Goal: Complete application form

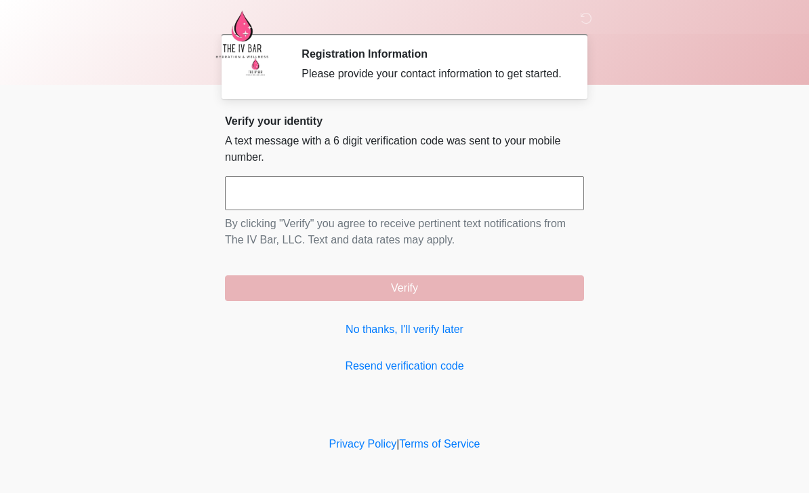
click at [421, 336] on link "No thanks, I'll verify later" at bounding box center [404, 329] width 359 height 16
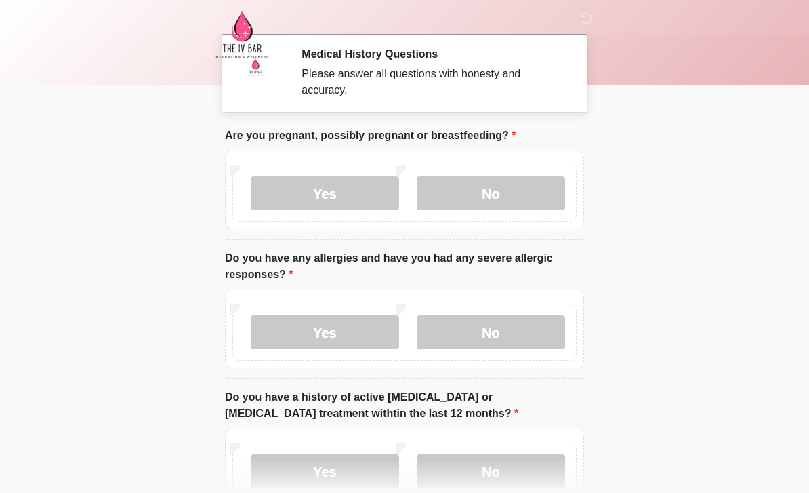
click at [533, 188] on label "No" at bounding box center [491, 193] width 148 height 34
click at [517, 332] on label "No" at bounding box center [491, 332] width 148 height 34
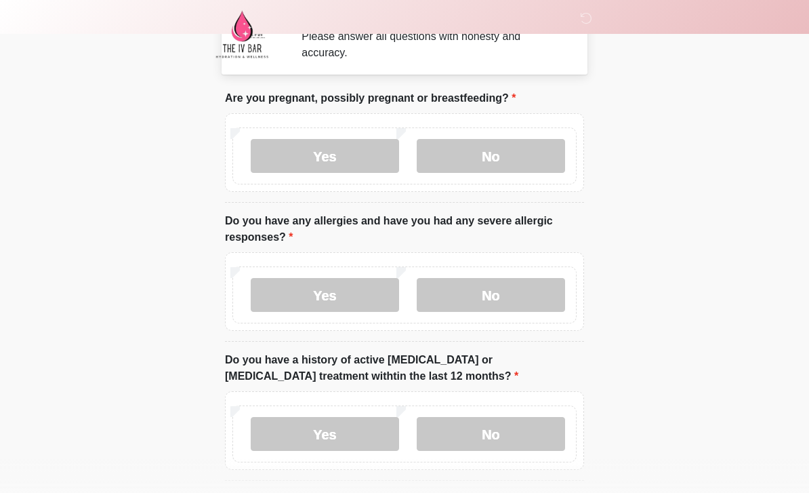
scroll to position [125, 0]
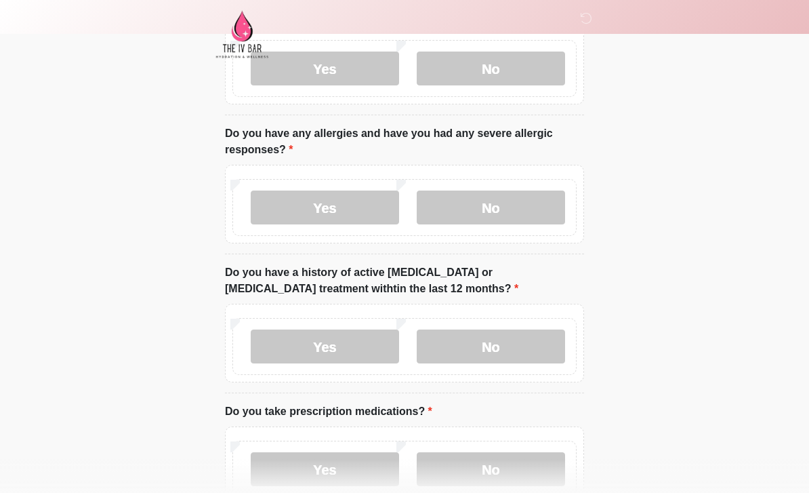
click at [504, 346] on label "No" at bounding box center [491, 346] width 148 height 34
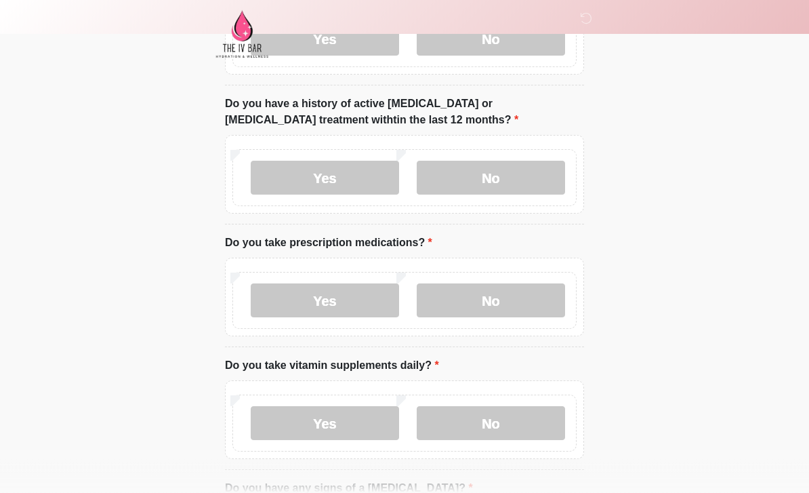
click at [509, 298] on label "No" at bounding box center [491, 301] width 148 height 34
click at [495, 406] on label "No" at bounding box center [491, 423] width 148 height 34
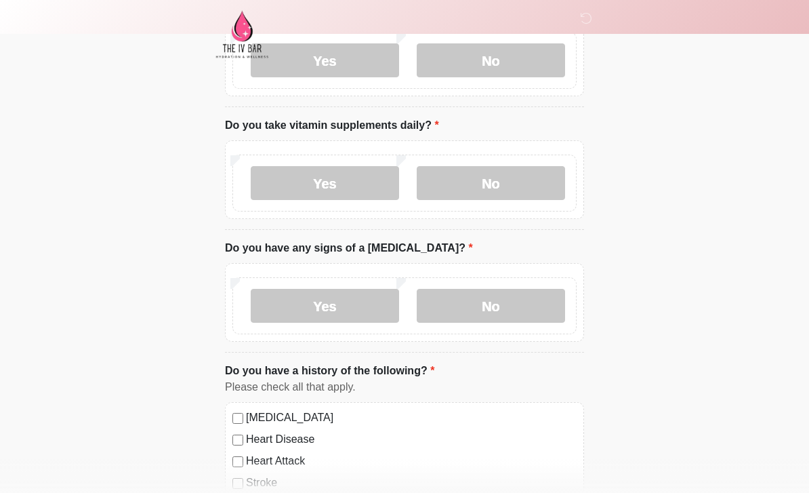
click at [521, 294] on label "No" at bounding box center [491, 306] width 148 height 34
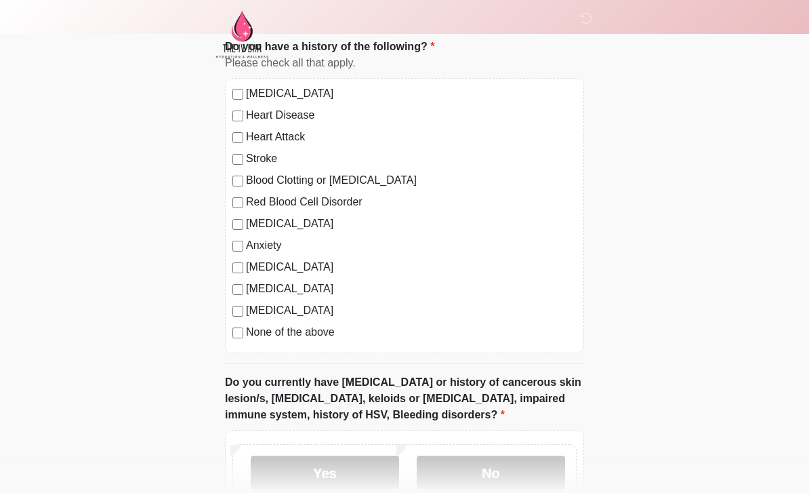
scroll to position [869, 0]
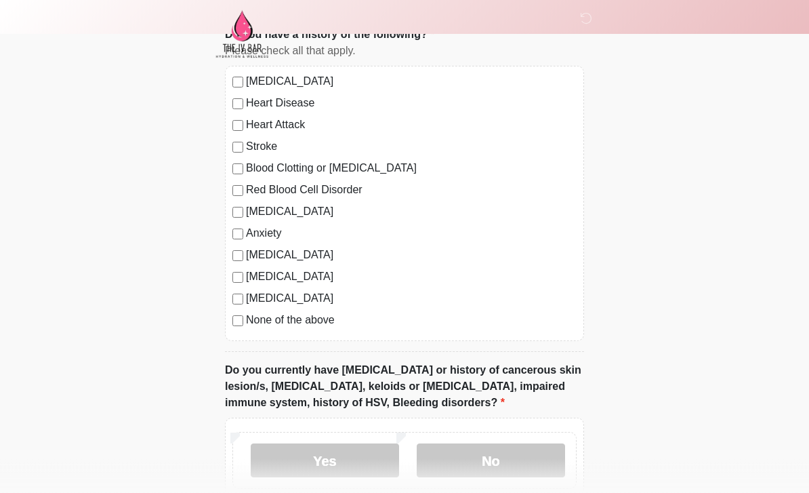
click at [248, 315] on label "None of the above" at bounding box center [411, 320] width 331 height 16
click at [520, 462] on label "No" at bounding box center [491, 461] width 148 height 34
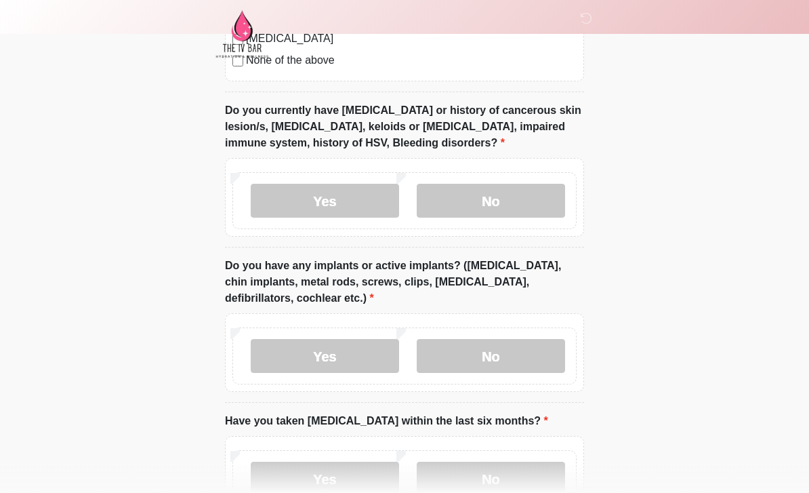
scroll to position [1129, 0]
click at [514, 367] on label "No" at bounding box center [491, 356] width 148 height 34
click at [499, 489] on label "No" at bounding box center [491, 479] width 148 height 34
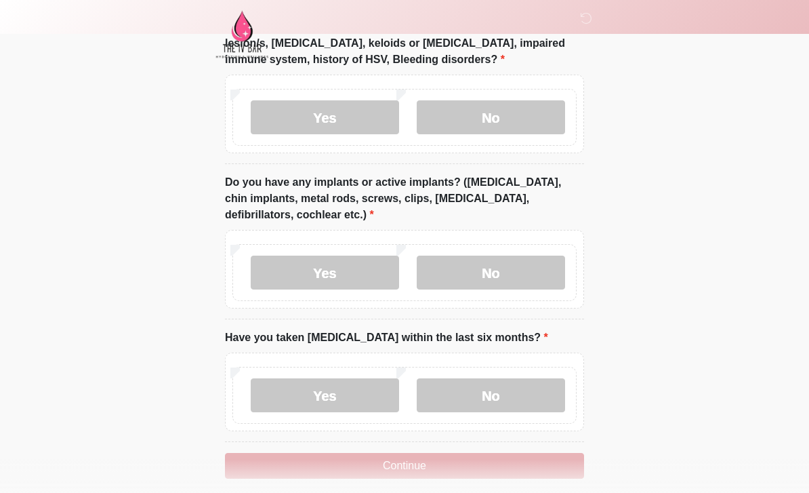
scroll to position [1225, 0]
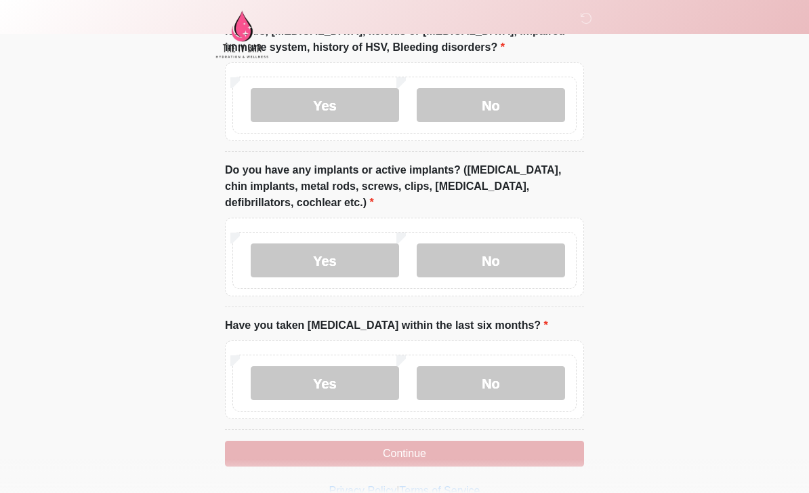
click at [333, 462] on button "Continue" at bounding box center [404, 454] width 359 height 26
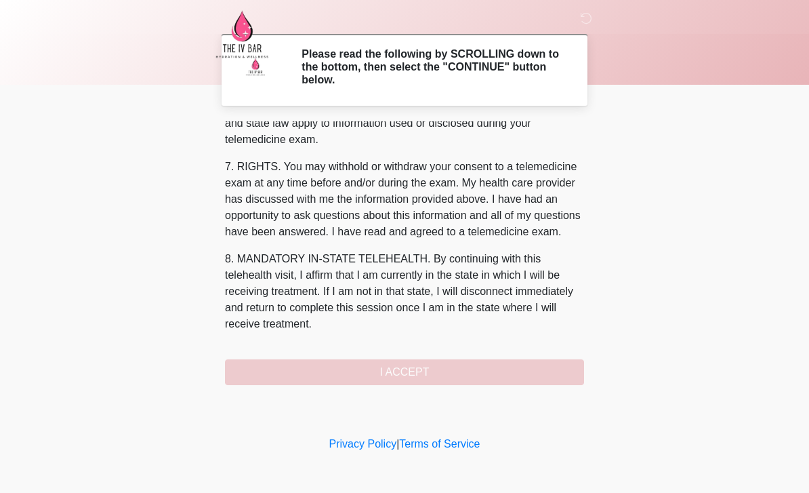
scroll to position [565, 0]
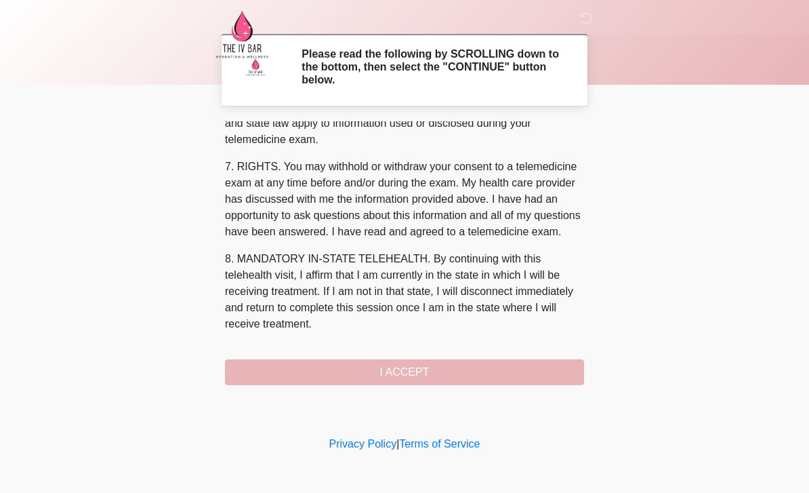
click at [529, 365] on button "I ACCEPT" at bounding box center [404, 372] width 359 height 26
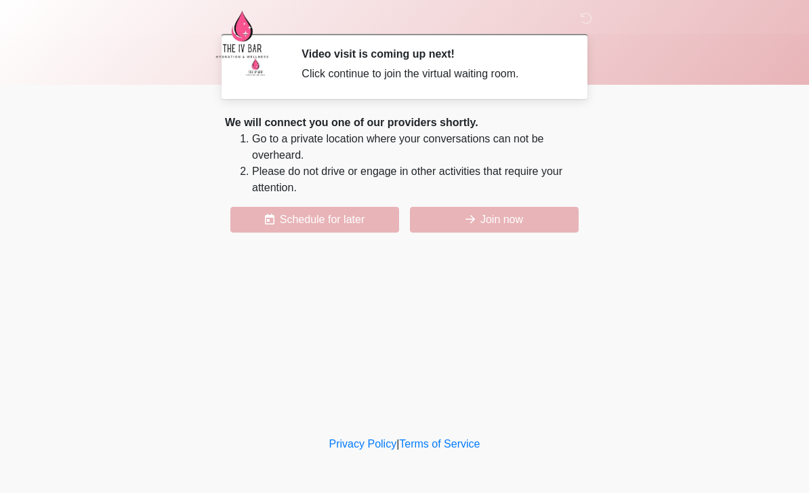
click at [514, 208] on button "Join now" at bounding box center [494, 220] width 169 height 26
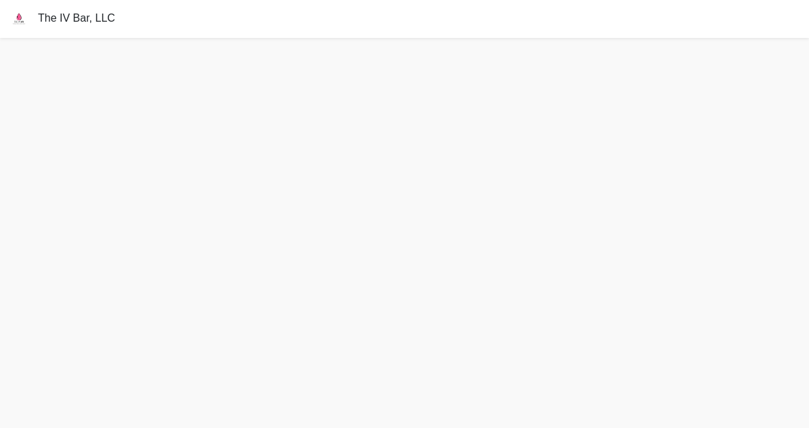
scroll to position [4, 0]
